Goal: Find contact information: Find contact information

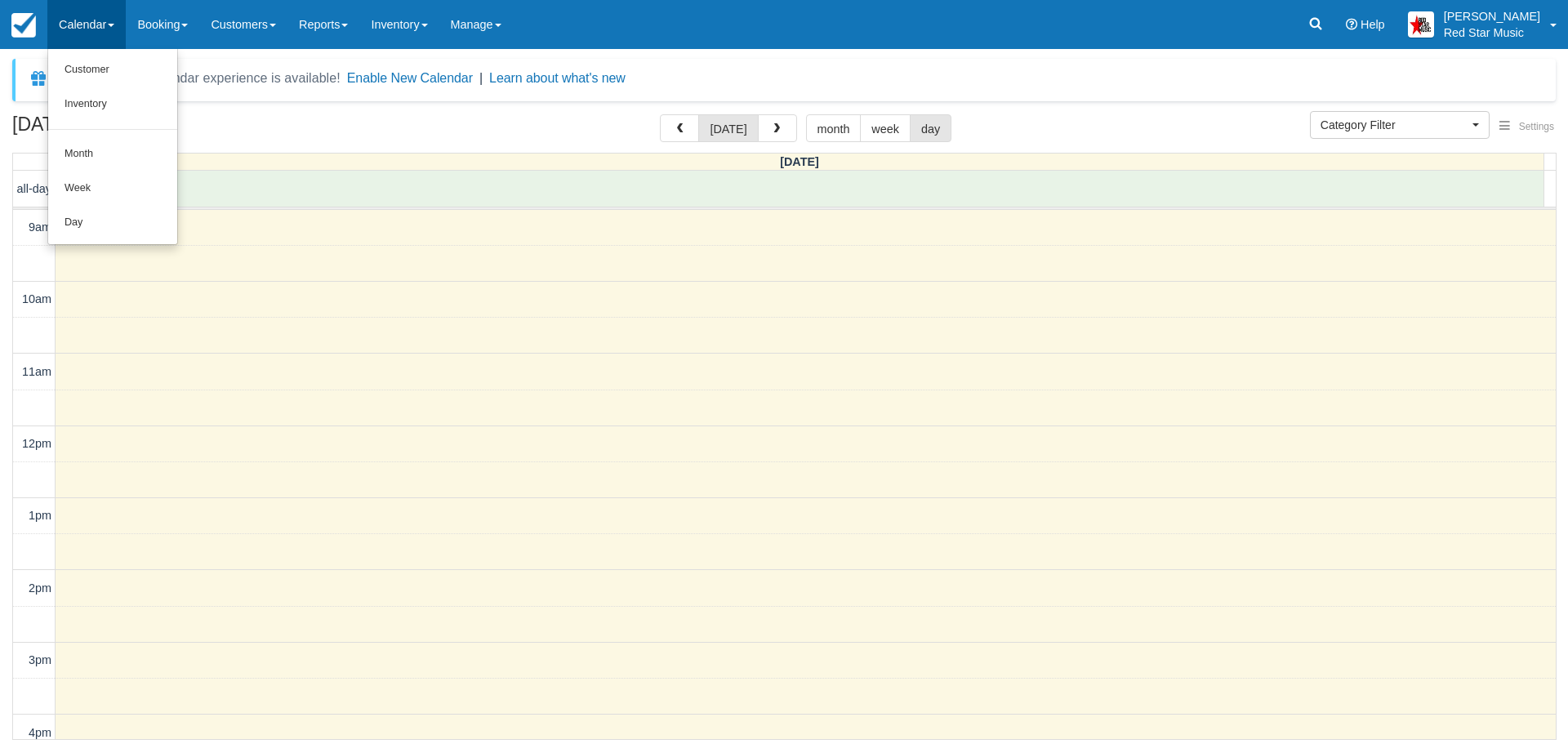
select select
click at [487, 183] on div at bounding box center [778, 177] width 1530 height 12
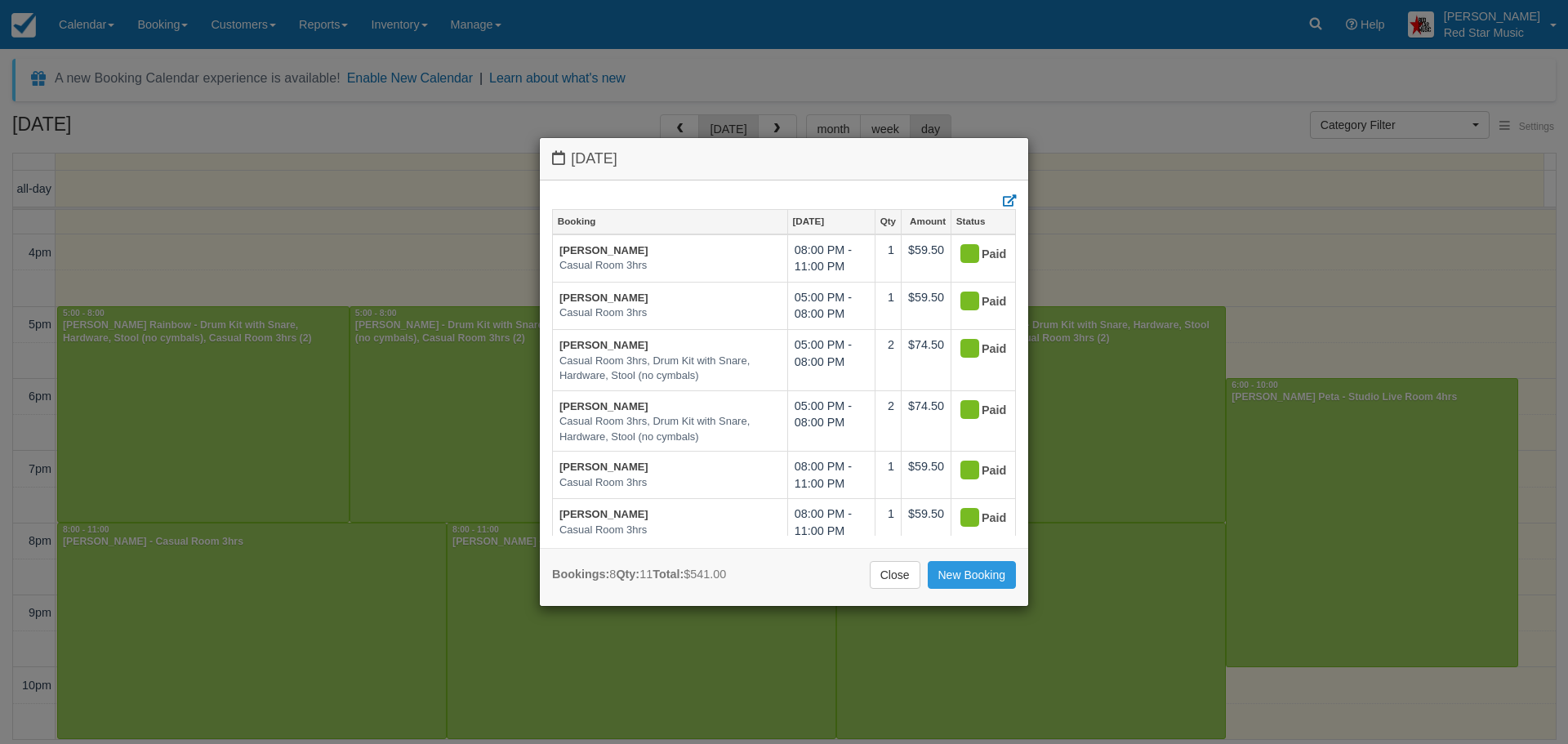
drag, startPoint x: 901, startPoint y: 583, endPoint x: 889, endPoint y: 573, distance: 15.6
click at [901, 583] on link "Close" at bounding box center [895, 575] width 51 height 28
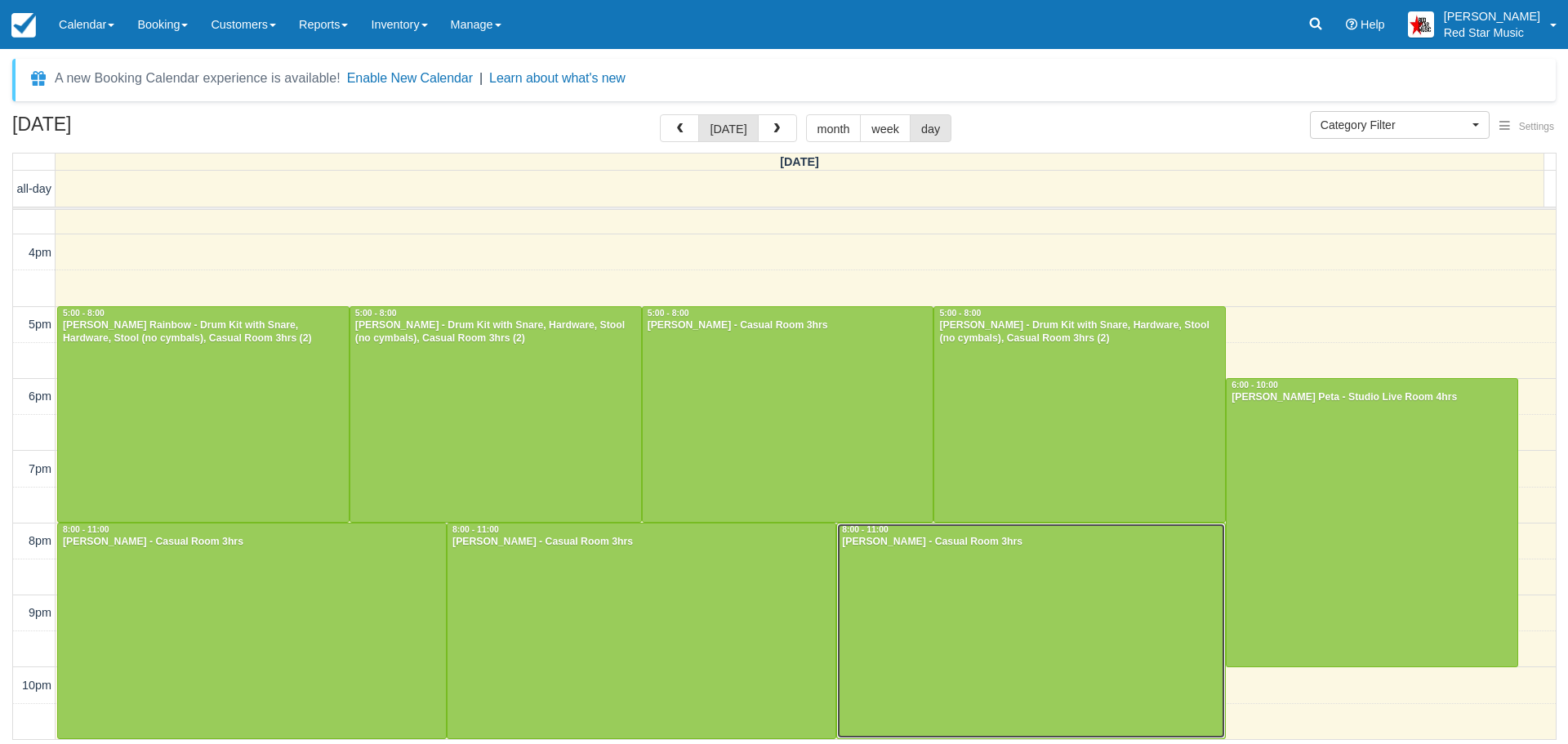
click at [899, 590] on div at bounding box center [1031, 632] width 388 height 215
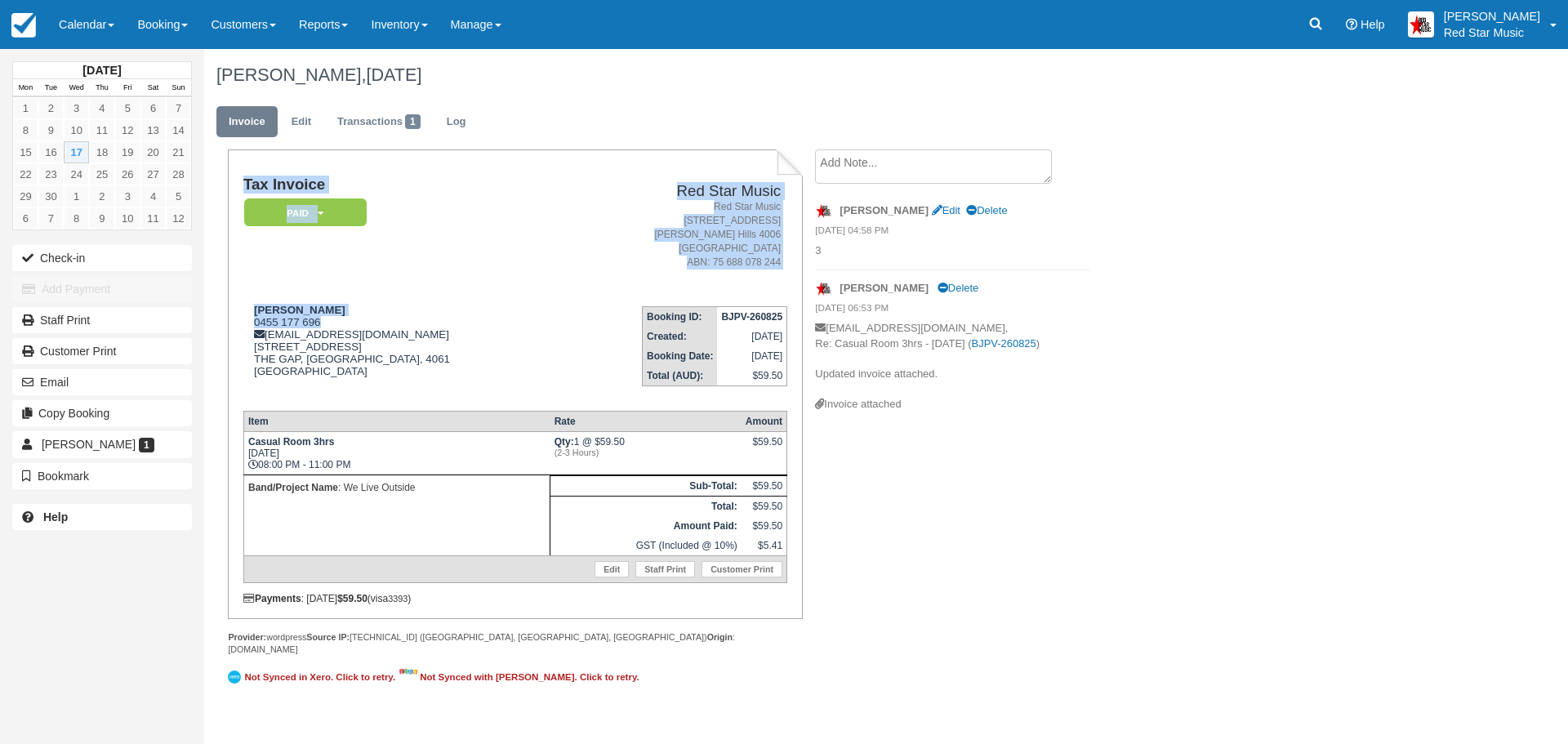
drag, startPoint x: 326, startPoint y: 319, endPoint x: 242, endPoint y: 320, distance: 84.0
click at [242, 320] on div "Tax Invoice Paid   Pending Reserved Deposit Waiting Cancelled Red Star Music Re…" at bounding box center [514, 384] width 574 height 469
click at [338, 322] on div "Ross McConnell 0455 177 696 rossmcconnell2411@gmail.com 46 Bellata Street, The …" at bounding box center [403, 351] width 319 height 93
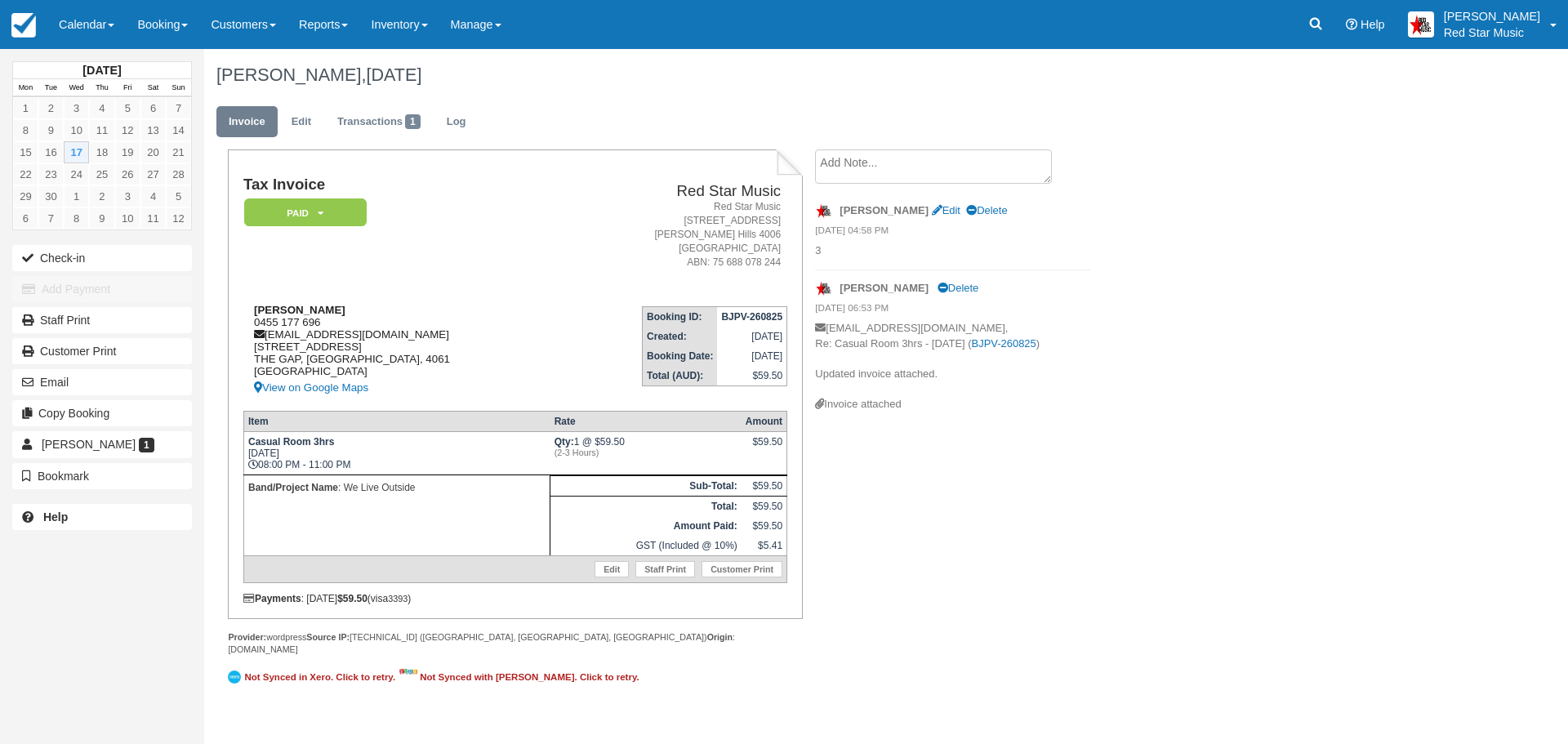
click at [324, 322] on div "Ross McConnell 0455 177 696 rossmcconnell2411@gmail.com 46 Bellata Street, The …" at bounding box center [403, 351] width 319 height 93
drag, startPoint x: 324, startPoint y: 321, endPoint x: 255, endPoint y: 322, distance: 69.0
click at [255, 322] on div "Ross McConnell 0455 177 696 rossmcconnell2411@gmail.com 46 Bellata Street, The …" at bounding box center [403, 351] width 319 height 93
copy div "0455 177 696"
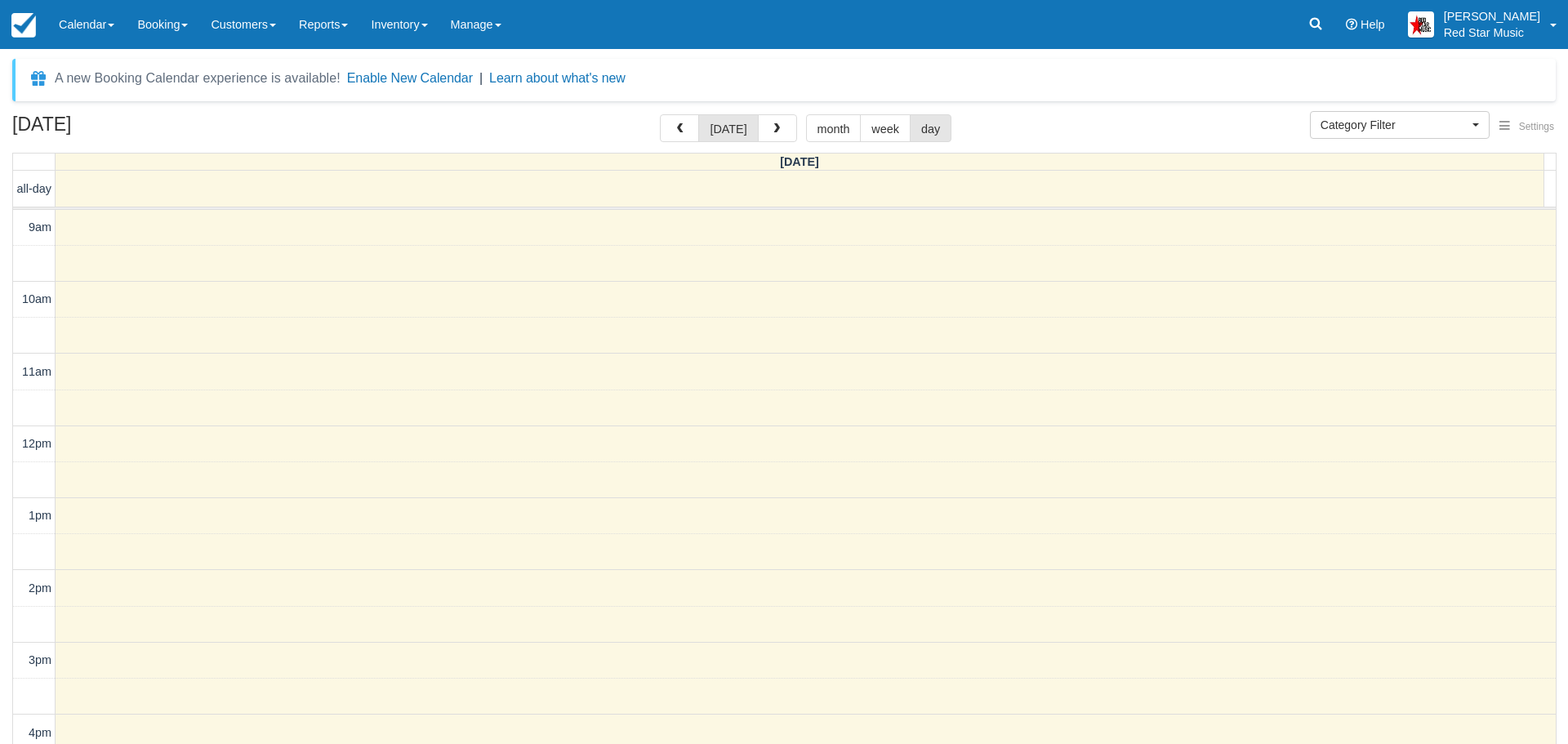
select select
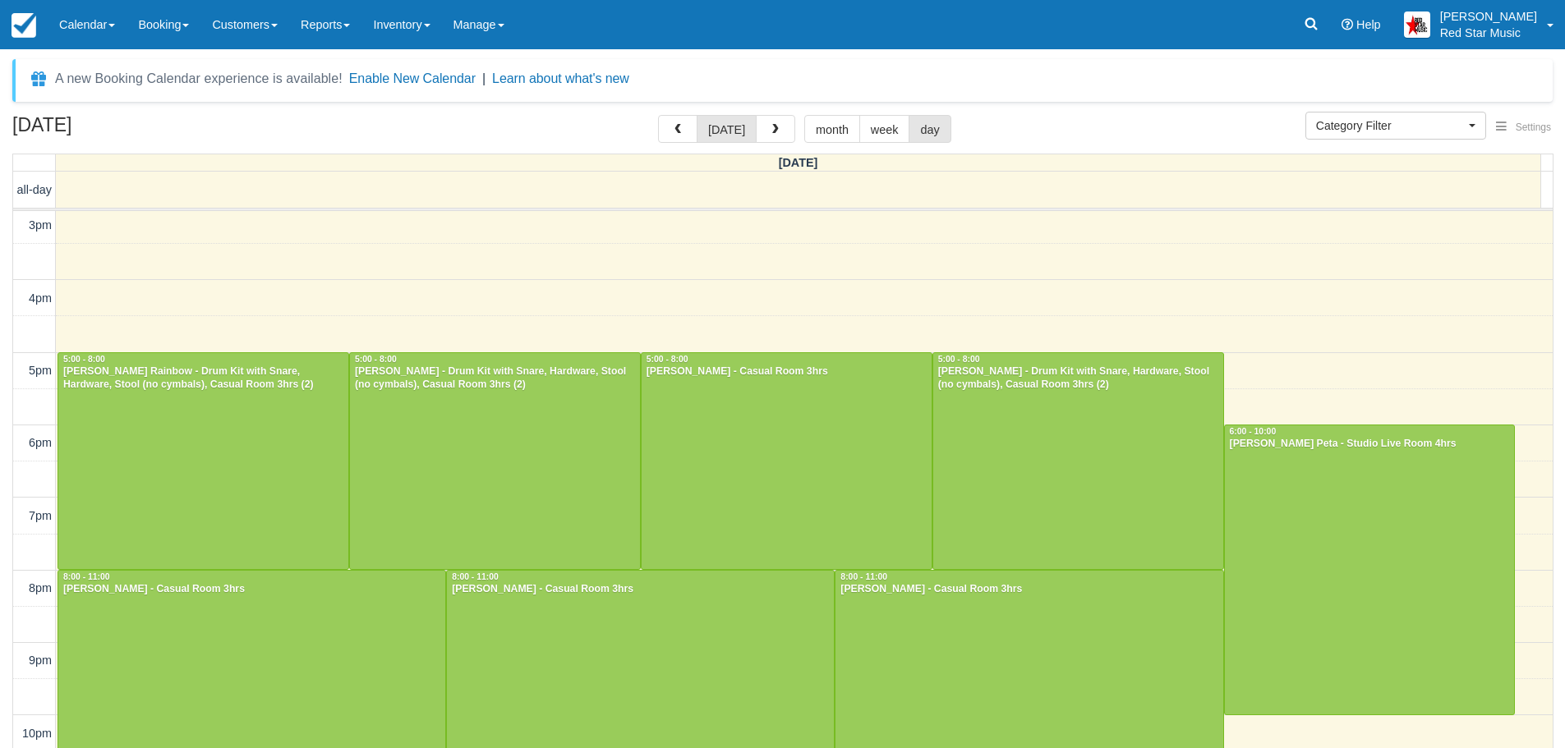
scroll to position [44, 0]
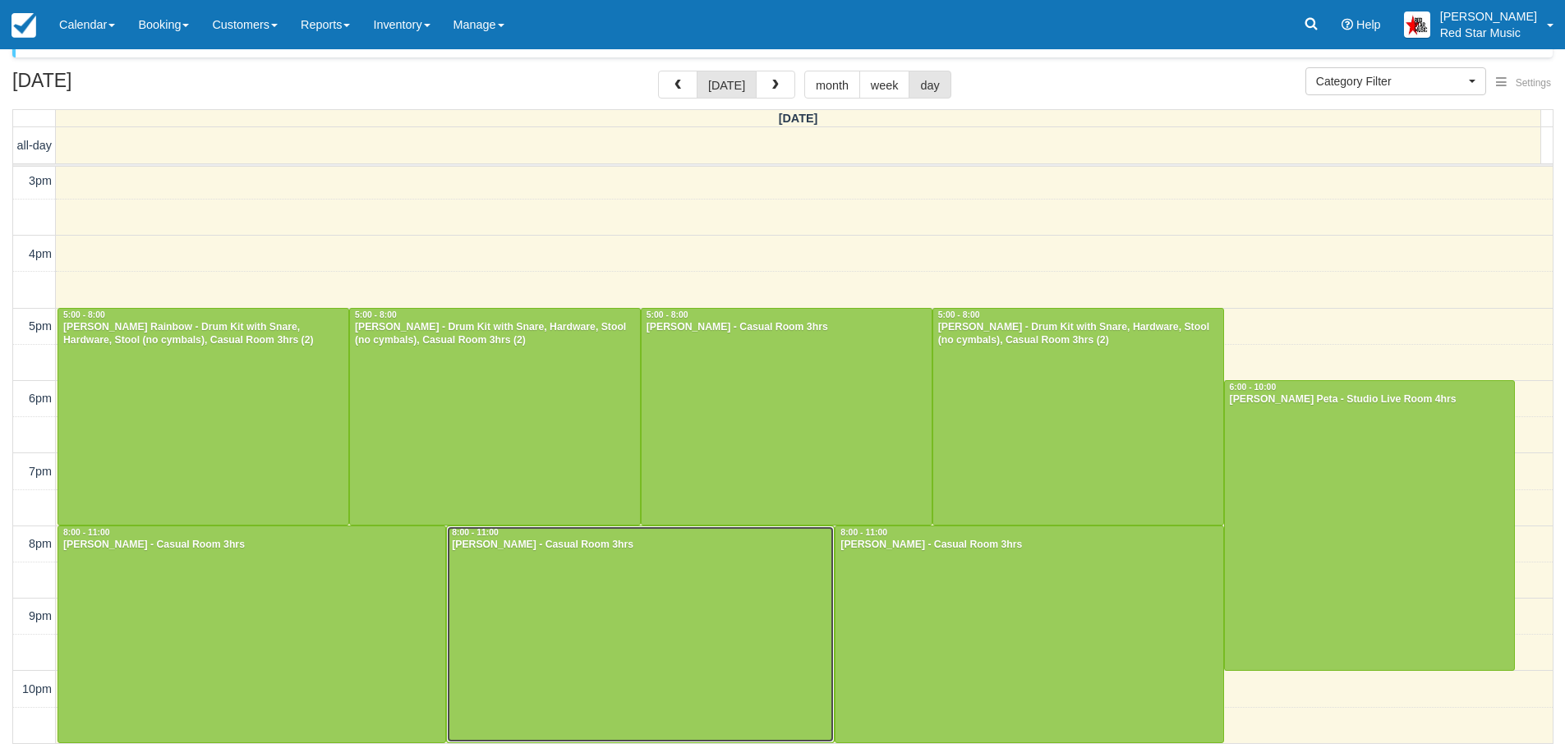
click at [697, 610] on div at bounding box center [640, 635] width 387 height 216
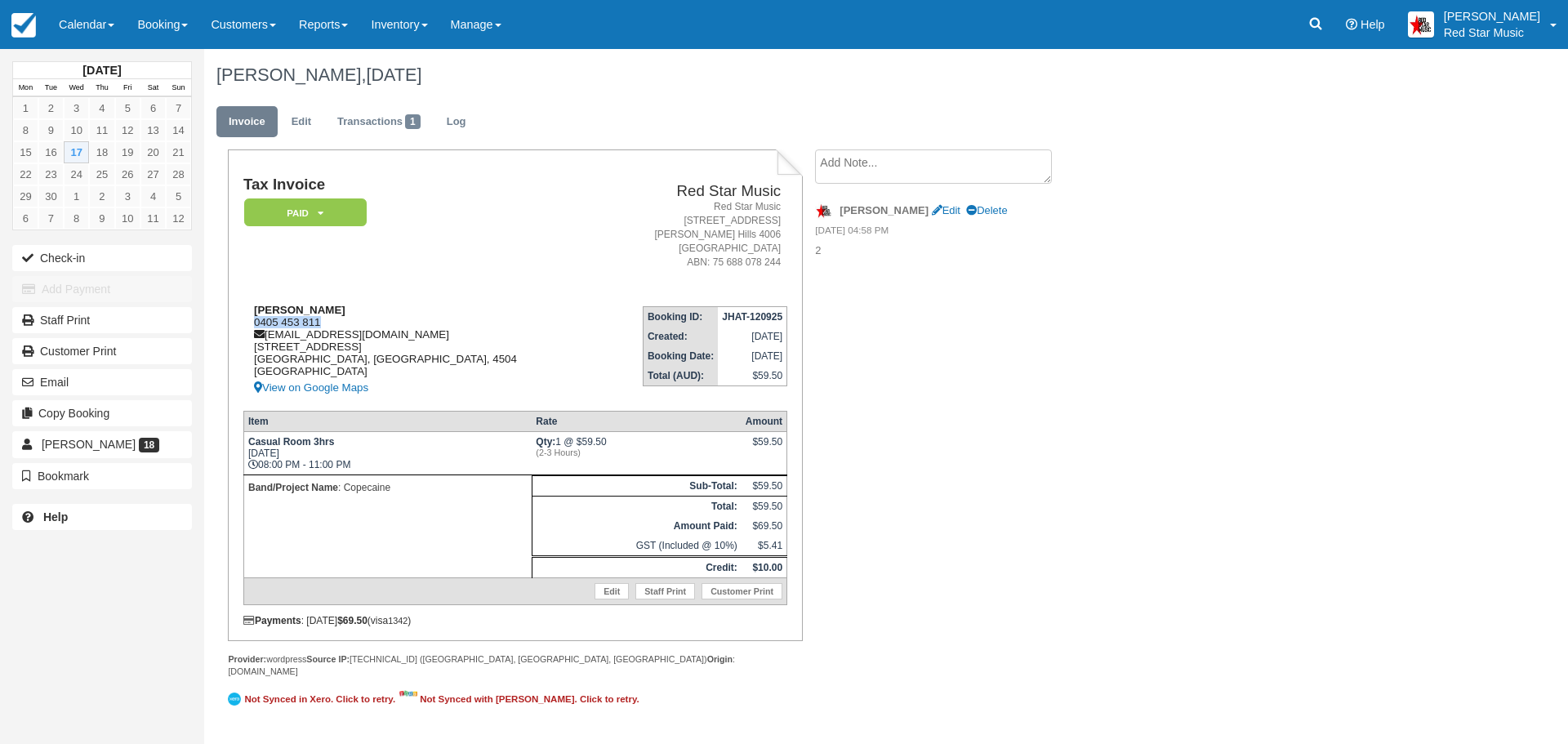
drag, startPoint x: 329, startPoint y: 318, endPoint x: 255, endPoint y: 322, distance: 74.1
click at [255, 322] on div "Chris Gorman 0405 453 811 chrisfrancisgorman@gmail.com 12 Friarbird Drive Naran…" at bounding box center [422, 351] width 356 height 93
copy div "0405 453 811"
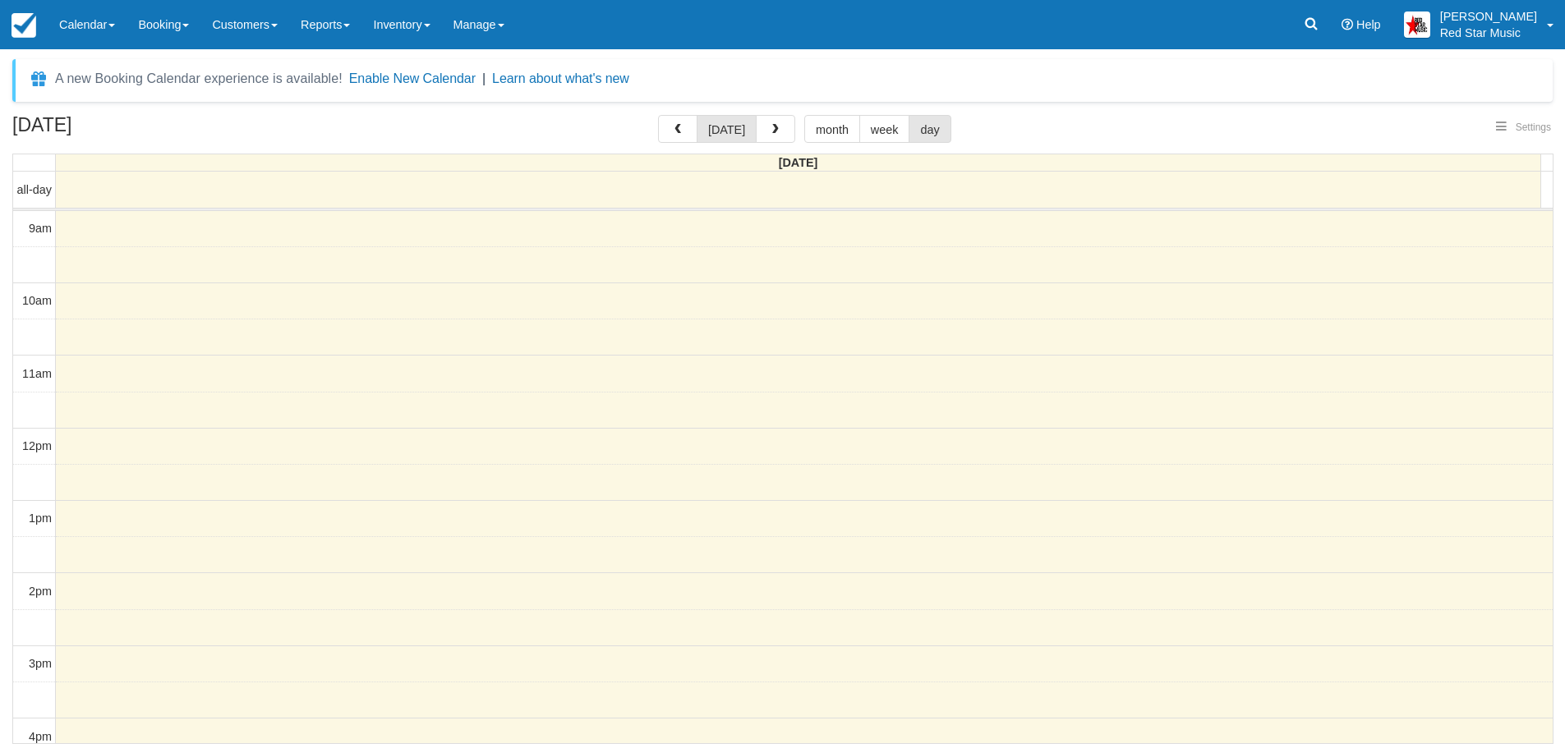
select select
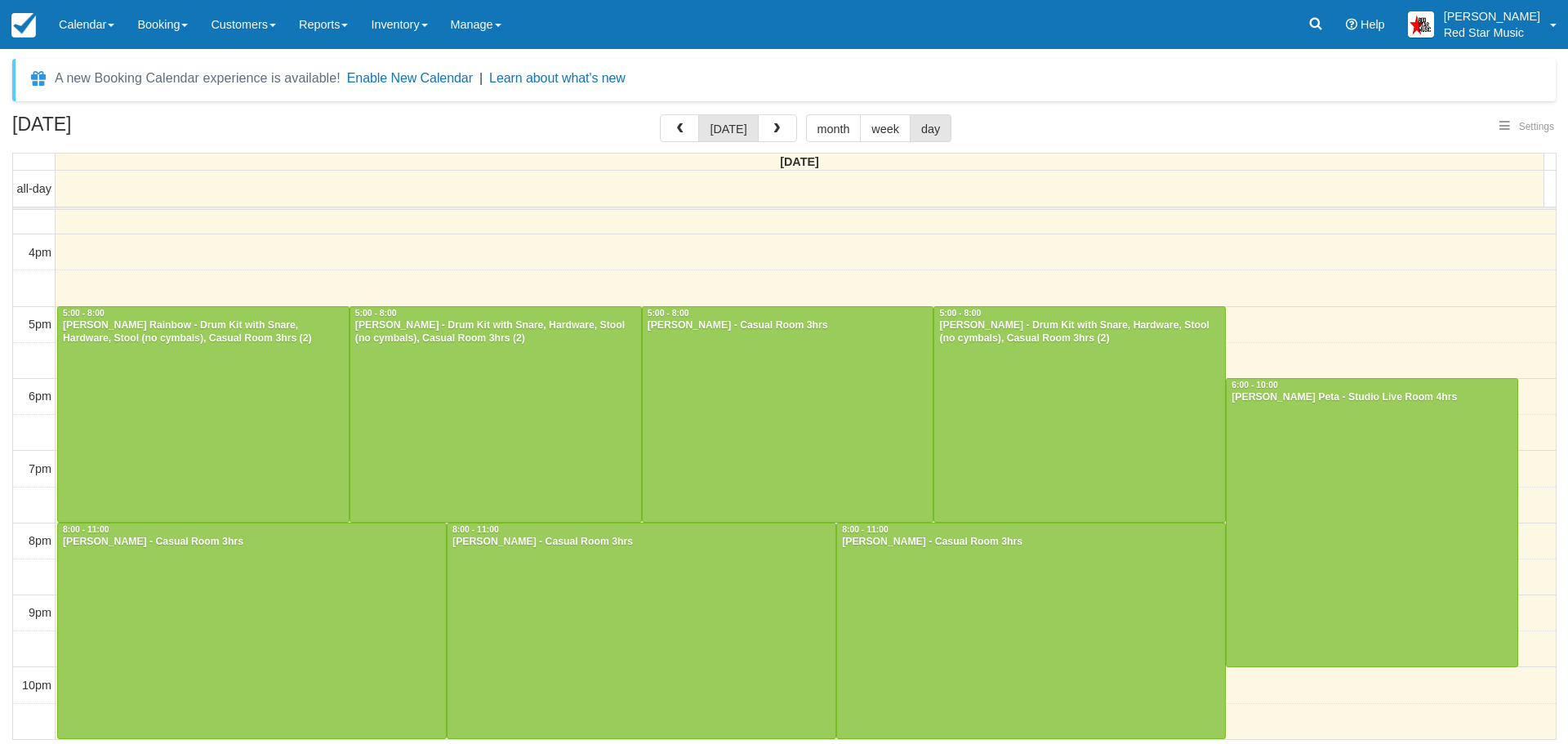
select select
click at [279, 588] on div at bounding box center [252, 632] width 388 height 215
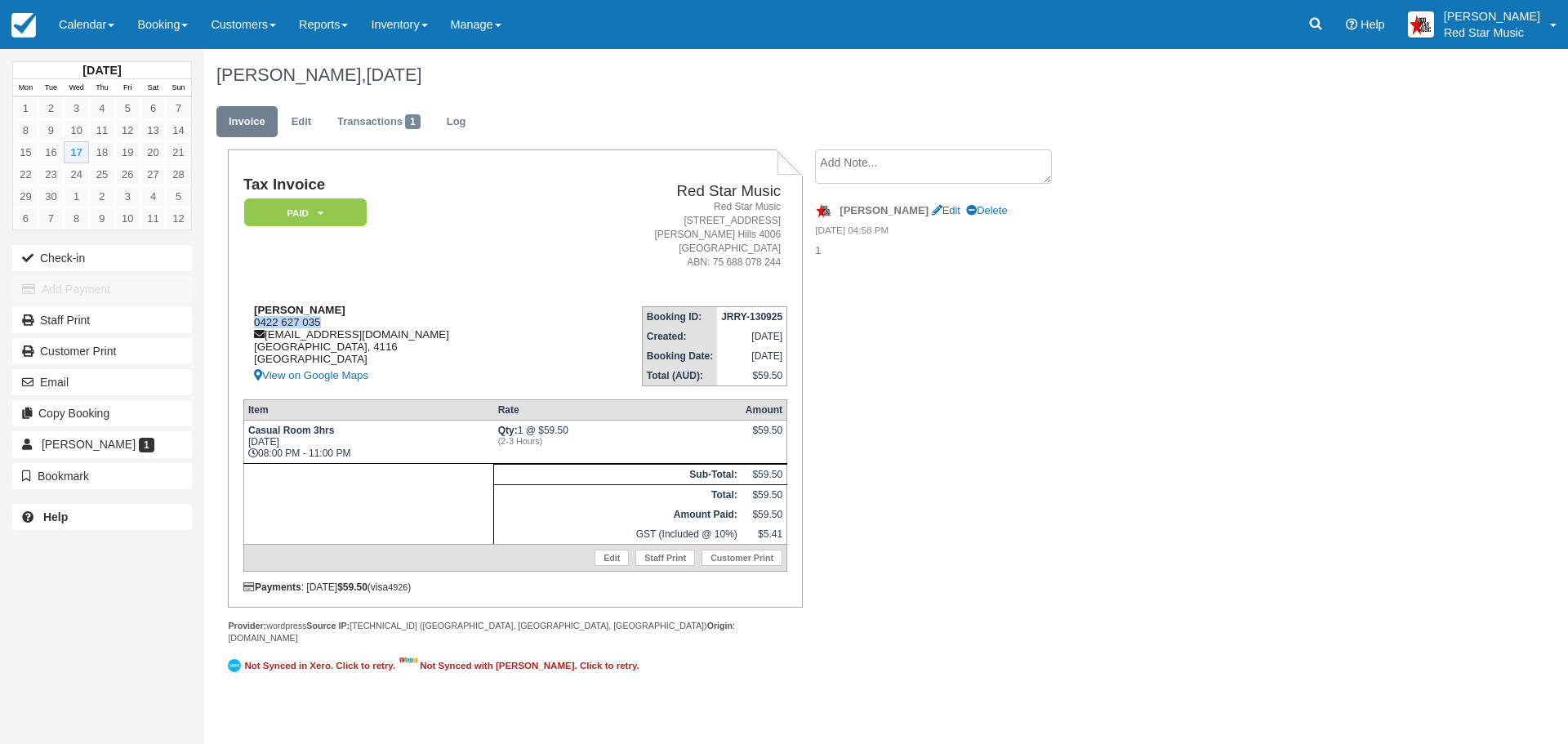
drag, startPoint x: 322, startPoint y: 320, endPoint x: 252, endPoint y: 322, distance: 70.0
click at [252, 322] on div "[PERSON_NAME] 0422 627 035 [EMAIL_ADDRESS][DOMAIN_NAME] [GEOGRAPHIC_DATA] [GEOG…" at bounding box center [403, 345] width 318 height 82
copy div "0422 627 035"
